Goal: Transaction & Acquisition: Purchase product/service

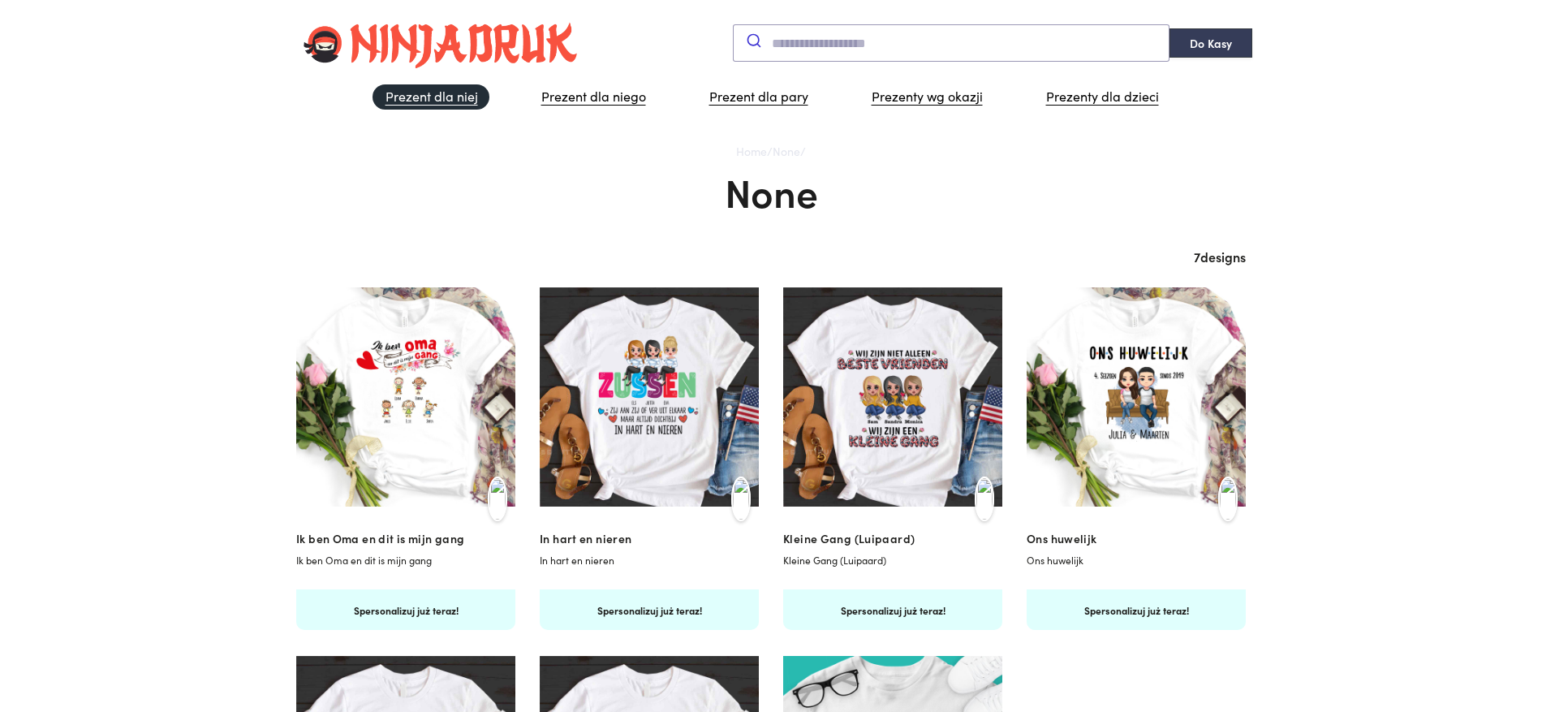
click at [449, 99] on link "Prezent dla niej" at bounding box center [431, 96] width 117 height 25
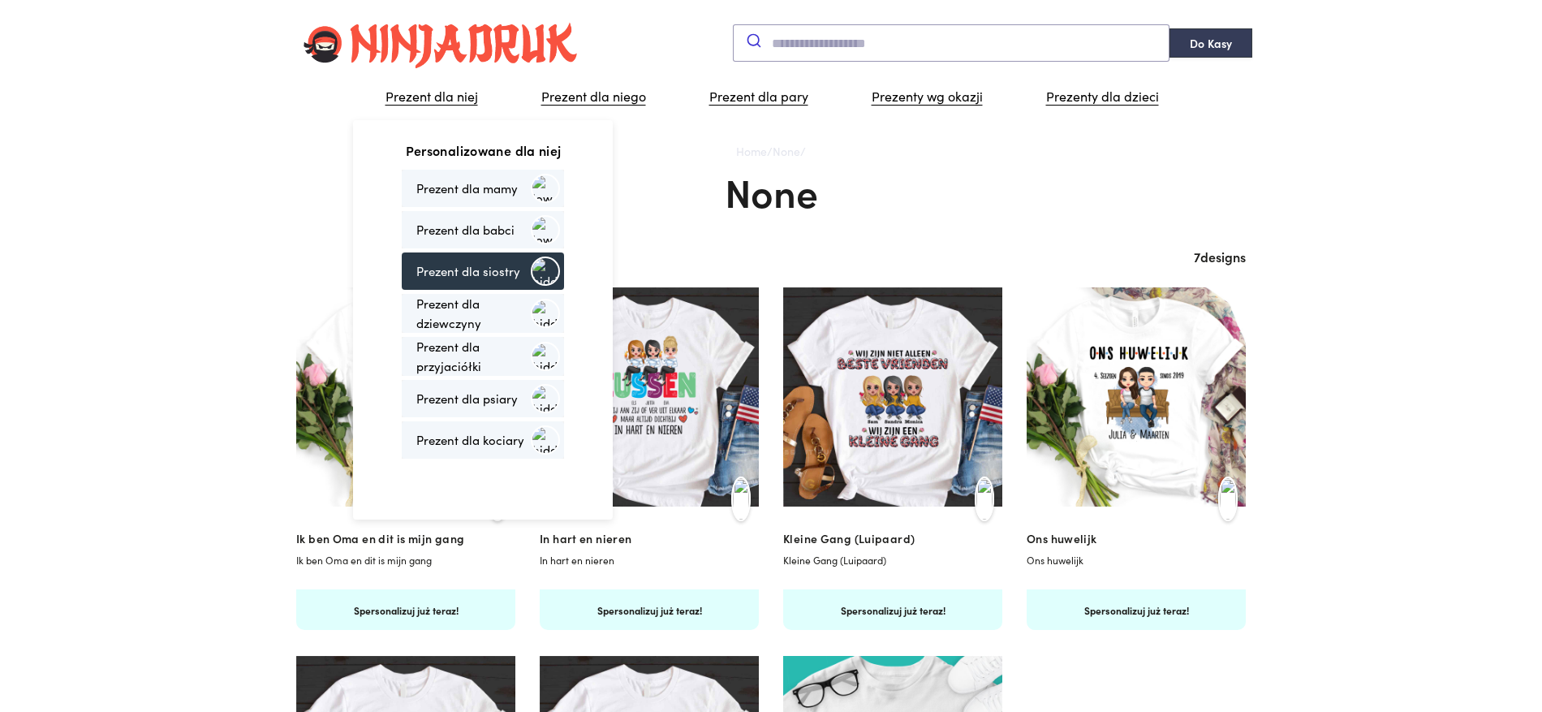
click at [480, 269] on link "Prezent dla siostry" at bounding box center [483, 270] width 162 height 37
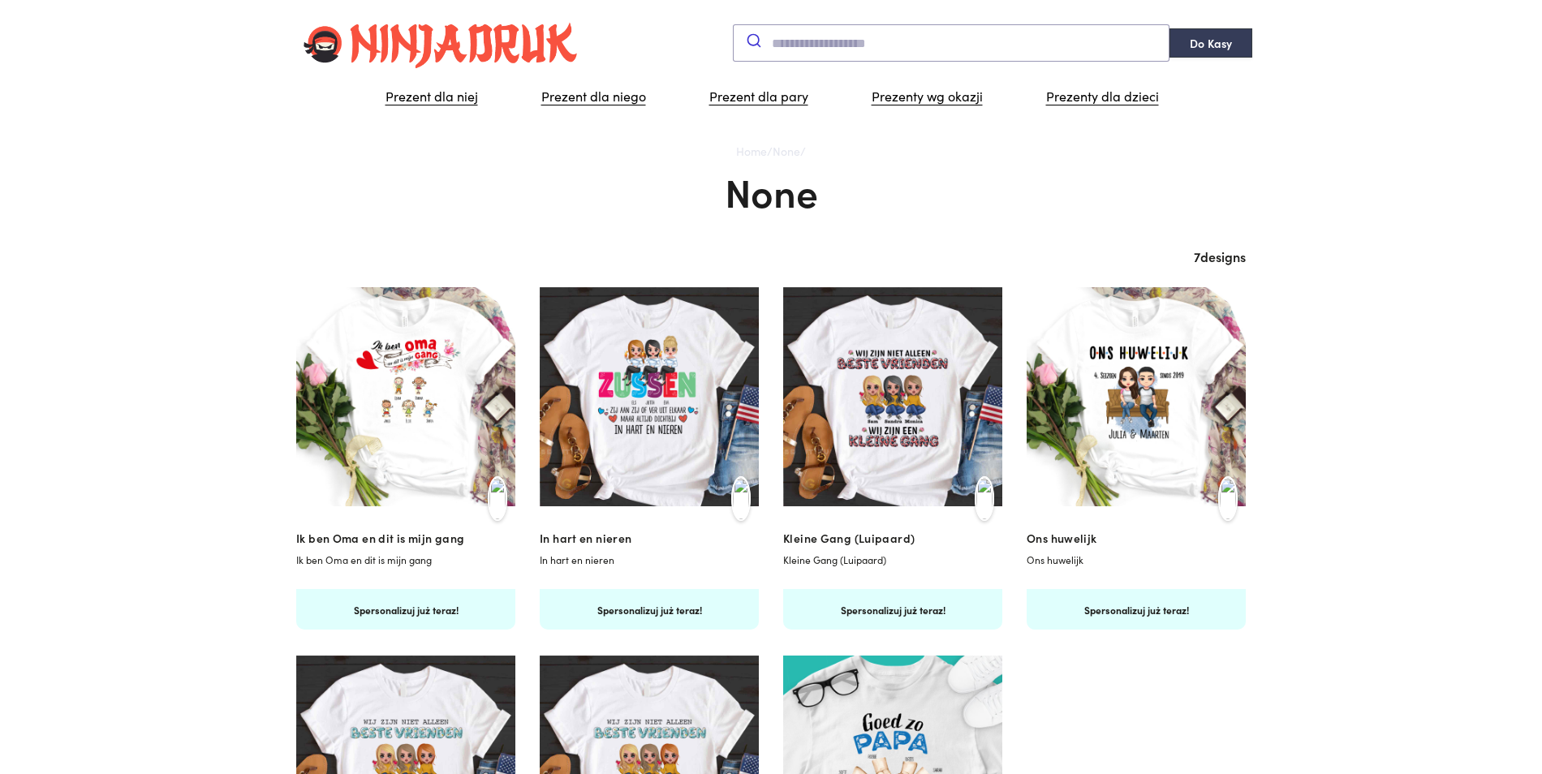
click at [1137, 404] on img at bounding box center [1136, 396] width 219 height 219
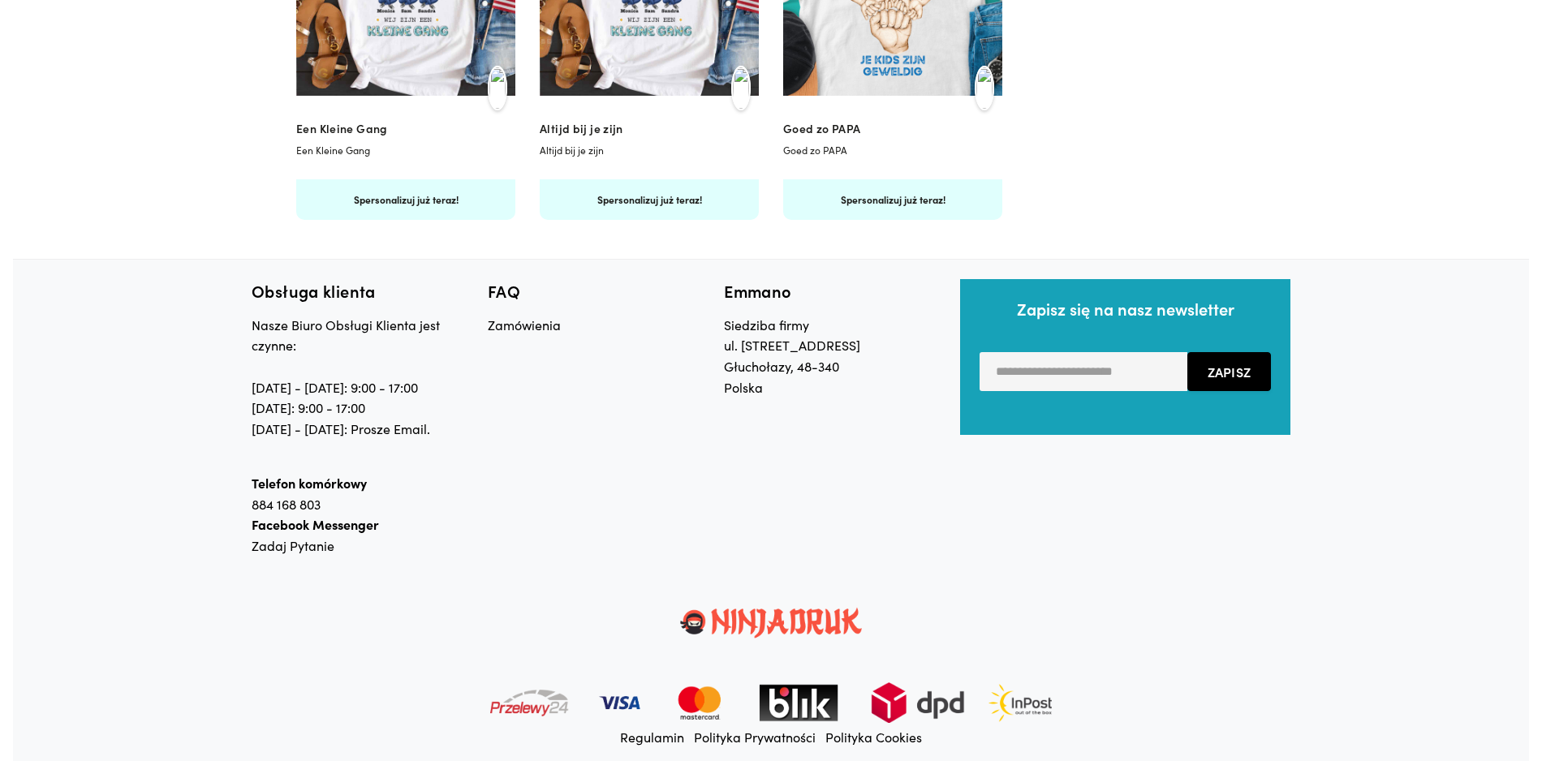
scroll to position [800, 0]
